Goal: Find specific page/section: Find specific page/section

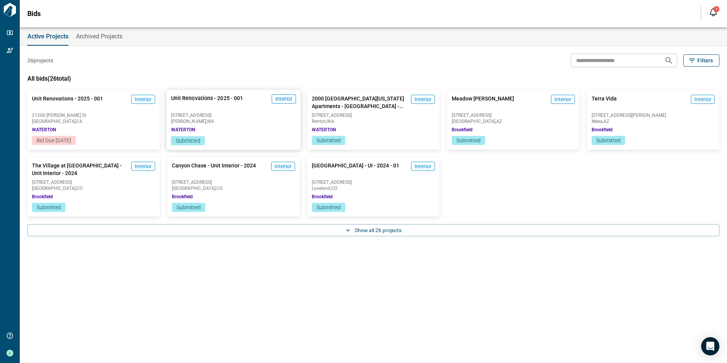
click at [228, 131] on div "Unit Renovations - 2025 - 001 Interior [STREET_ADDRESS][GEOGRAPHIC_DATA]" at bounding box center [233, 113] width 134 height 46
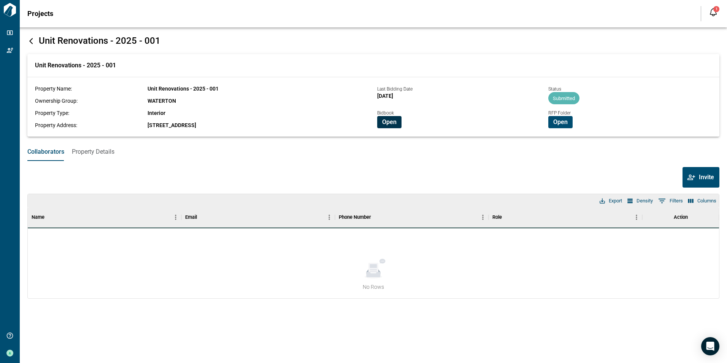
click at [390, 121] on span "Open" at bounding box center [389, 122] width 14 height 8
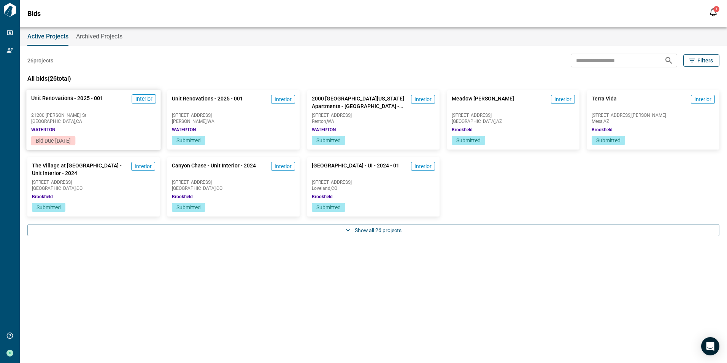
click at [70, 122] on span "Woodland Hills , CA" at bounding box center [93, 121] width 125 height 5
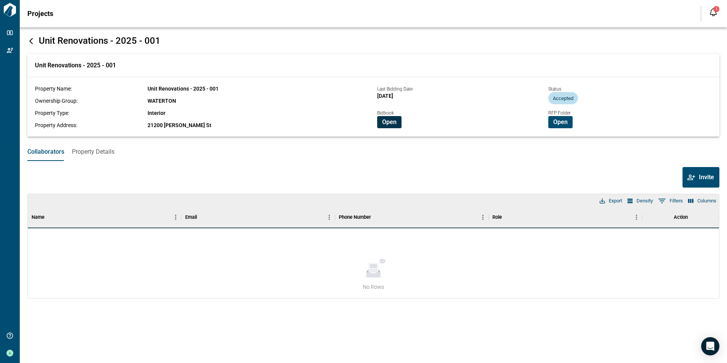
click at [391, 125] on span "Open" at bounding box center [389, 122] width 14 height 8
